Goal: Transaction & Acquisition: Purchase product/service

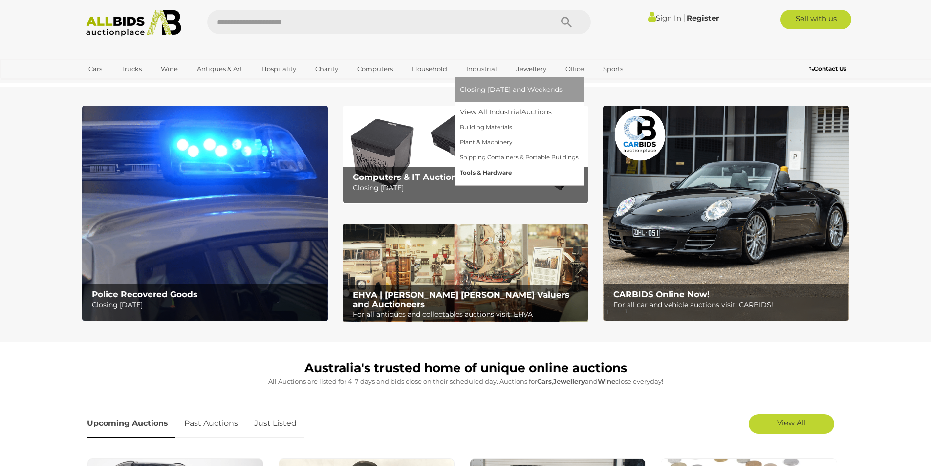
click at [482, 172] on link "Tools & Hardware" at bounding box center [519, 172] width 119 height 15
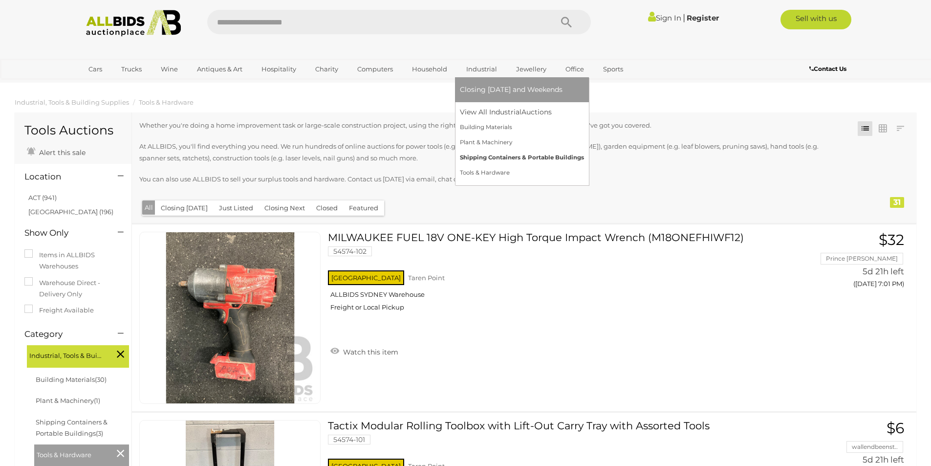
click at [473, 156] on link "Shipping Containers & Portable Buildings" at bounding box center [522, 157] width 124 height 15
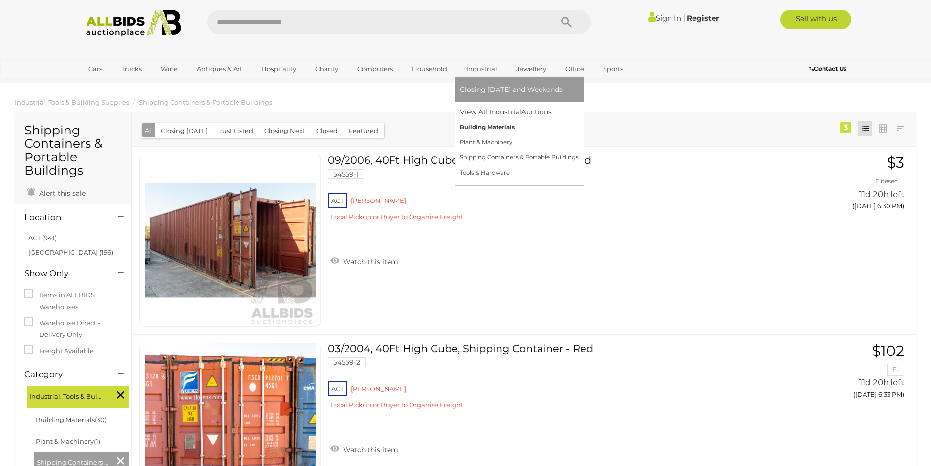
click at [486, 129] on link "Building Materials" at bounding box center [519, 127] width 119 height 15
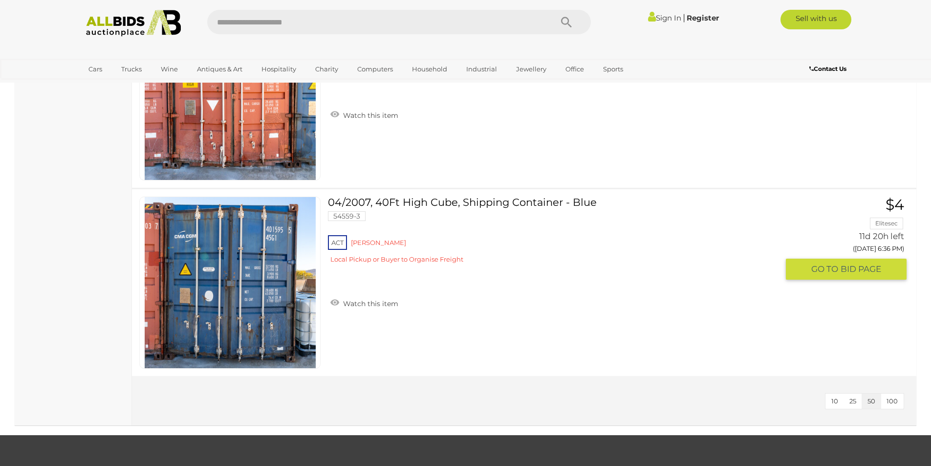
scroll to position [5472, 0]
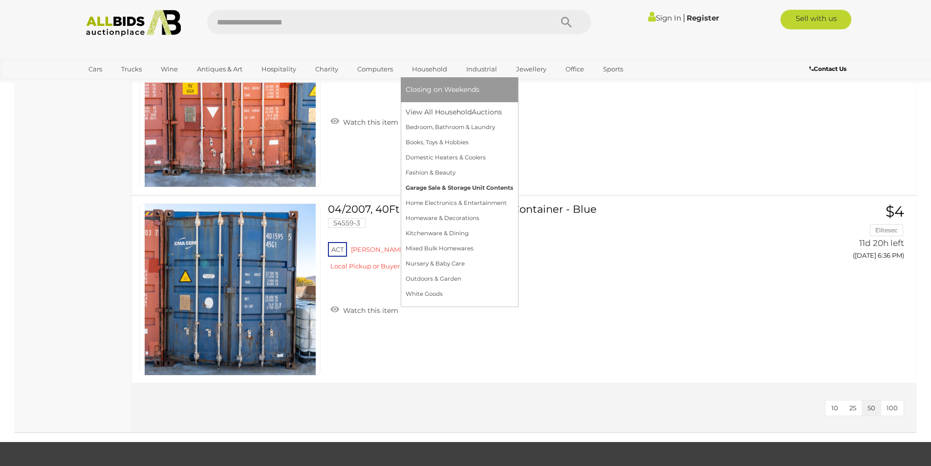
click at [444, 183] on link "Garage Sale & Storage Unit Contents" at bounding box center [458, 187] width 107 height 15
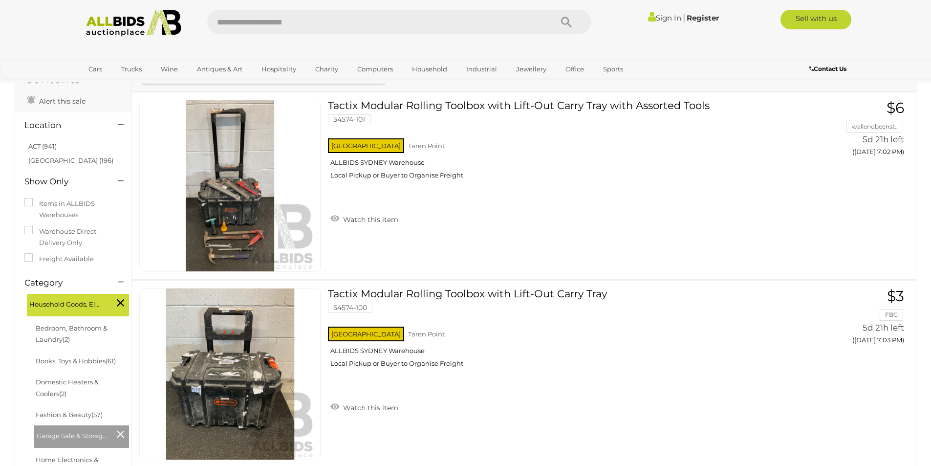
scroll to position [49, 0]
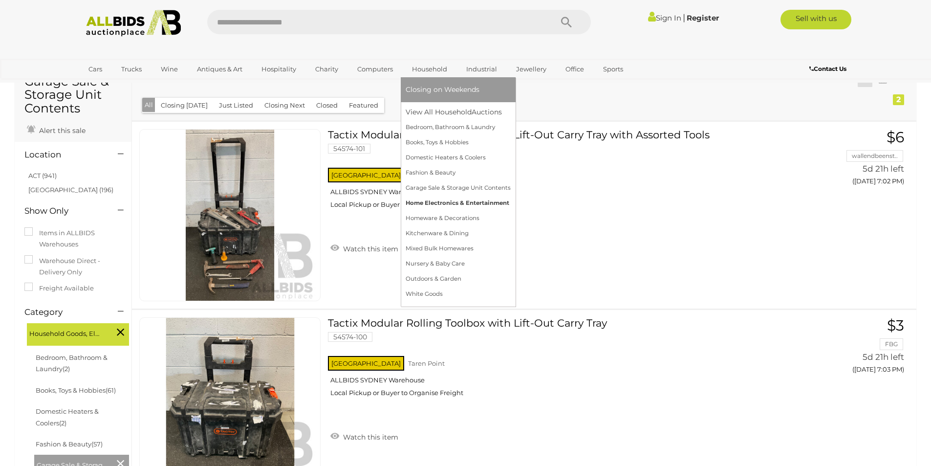
click at [425, 205] on link "Home Electronics & Entertainment" at bounding box center [457, 202] width 105 height 15
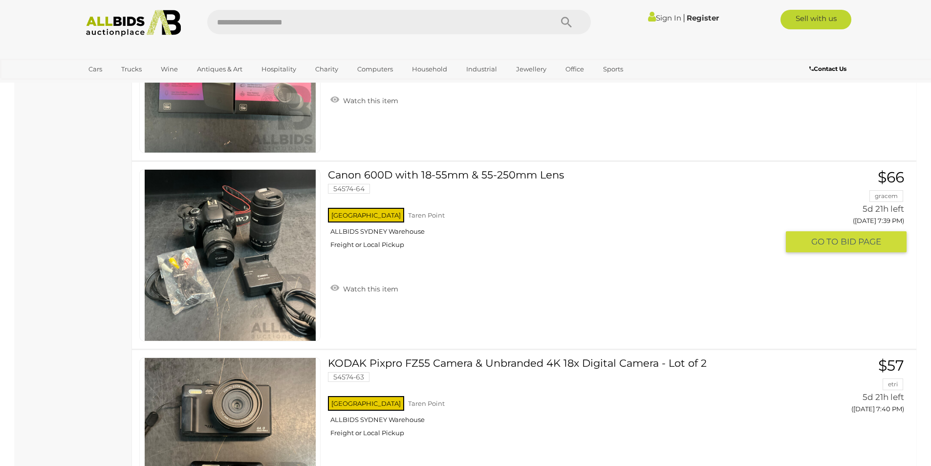
scroll to position [4495, 0]
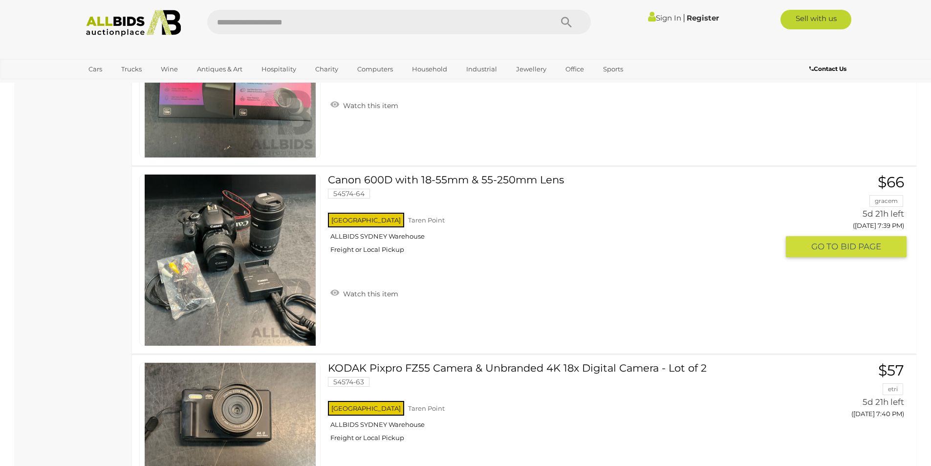
click at [267, 263] on img at bounding box center [230, 259] width 171 height 171
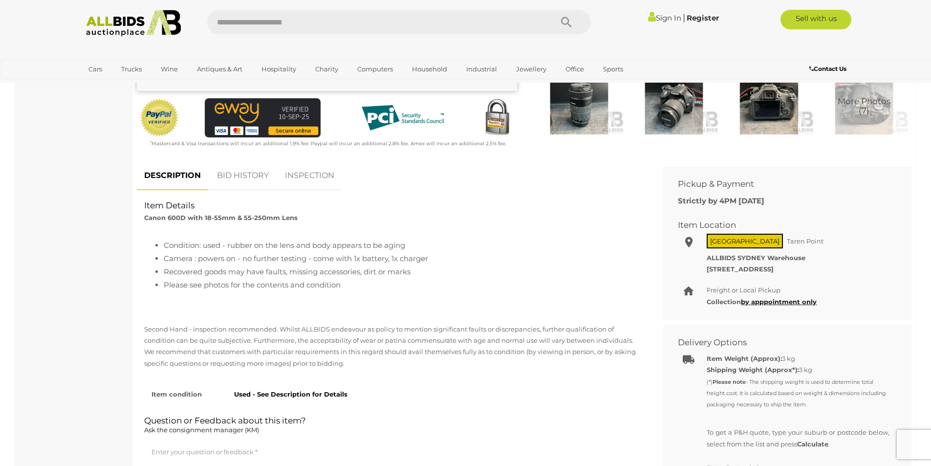
scroll to position [586, 0]
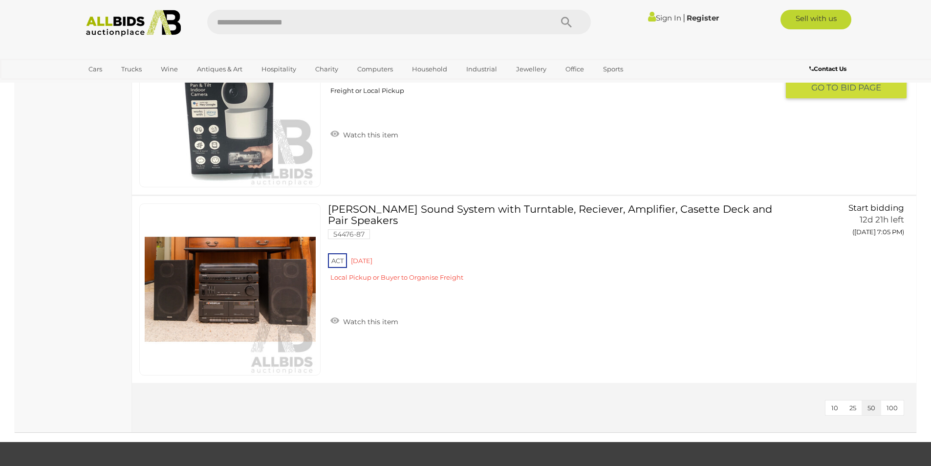
scroll to position [5489, 0]
